Goal: Task Accomplishment & Management: Use online tool/utility

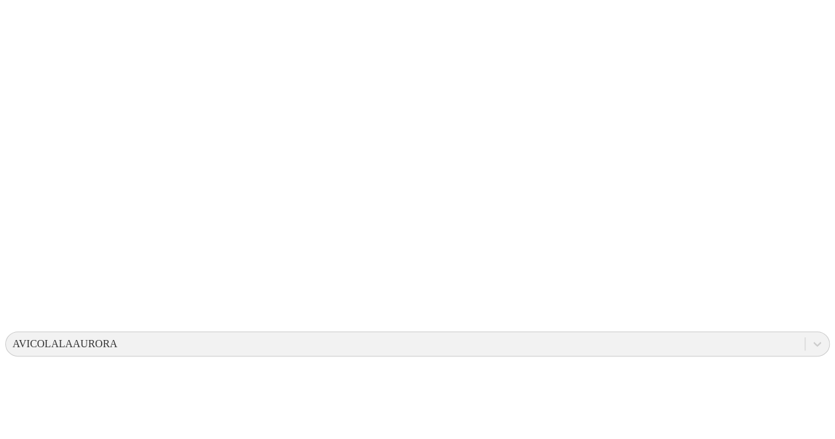
scroll to position [210, 0]
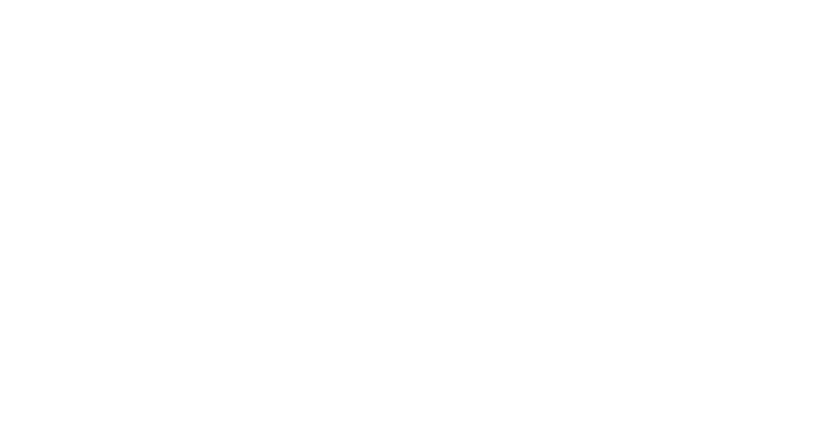
scroll to position [0, 0]
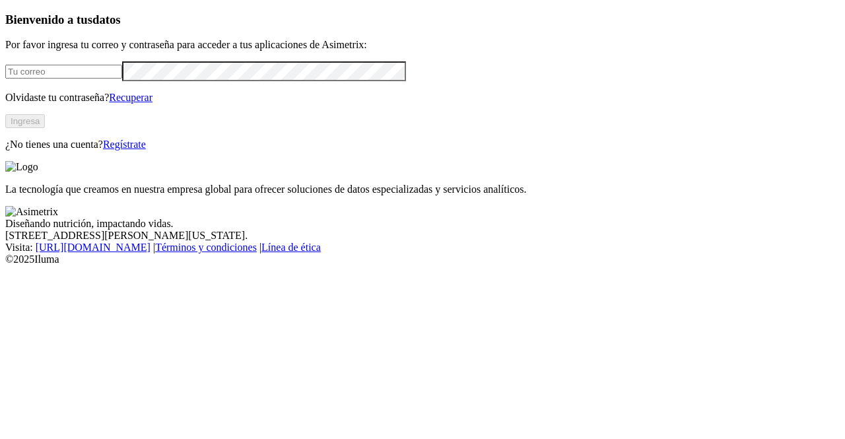
click at [81, 79] on input "email" at bounding box center [63, 72] width 117 height 14
type input "[PERSON_NAME][EMAIL_ADDRESS][PERSON_NAME][DOMAIN_NAME]"
click input "submit" at bounding box center [0, 0] width 0 height 0
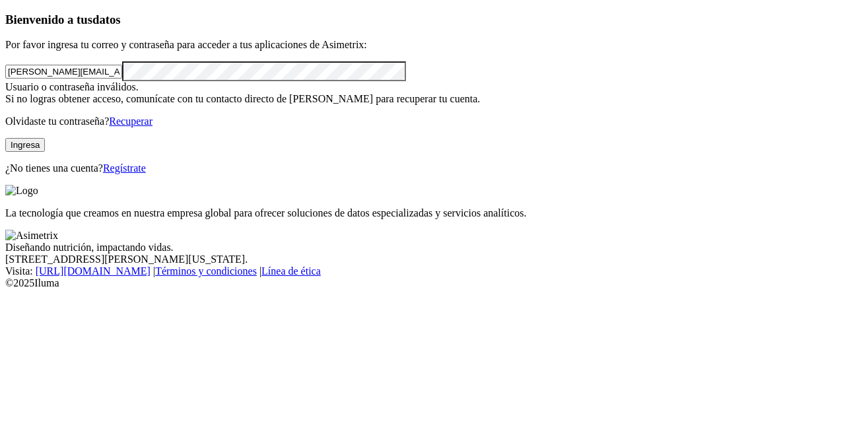
click at [45, 152] on button "Ingresa" at bounding box center [25, 145] width 40 height 14
click at [5, 45] on div "Bienvenido a tus datos Por favor ingresa tu correo y contraseña para acceder a …" at bounding box center [422, 94] width 834 height 162
click input "submit" at bounding box center [0, 0] width 0 height 0
click at [45, 152] on button "Ingresa" at bounding box center [25, 145] width 40 height 14
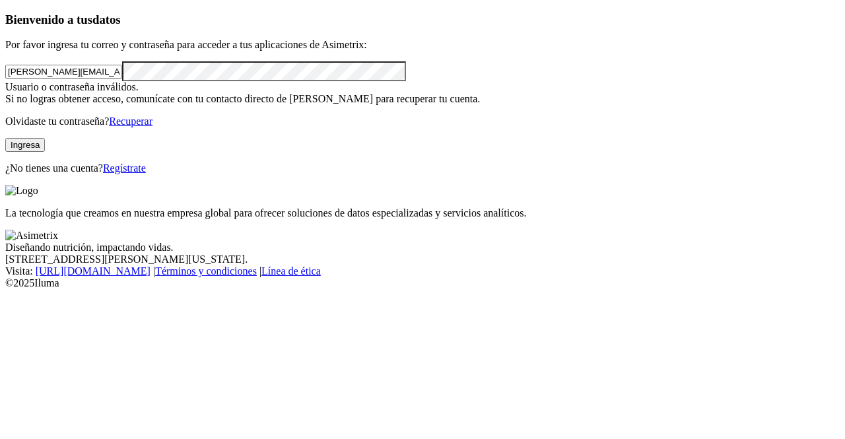
click at [5, 113] on div "Bienvenido a tus datos Por favor ingresa tu correo y contraseña para acceder a …" at bounding box center [422, 94] width 834 height 162
click input "submit" at bounding box center [0, 0] width 0 height 0
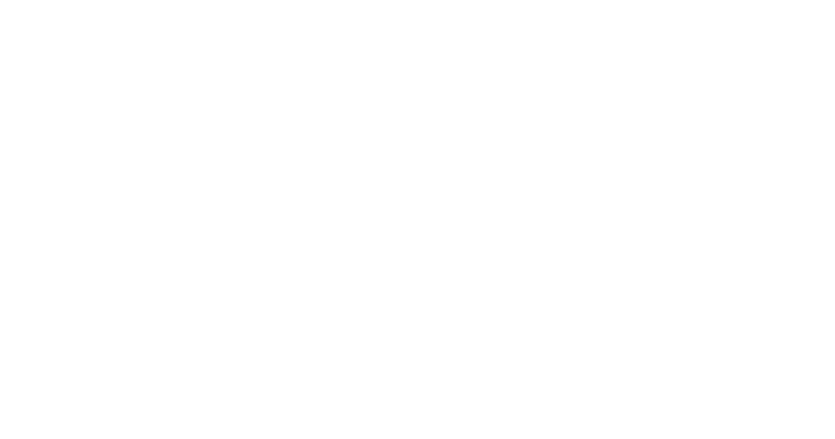
scroll to position [0, 0]
